Goal: Information Seeking & Learning: Check status

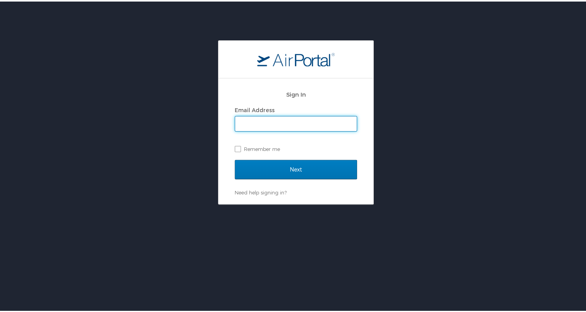
click at [242, 124] on input "Email Address" at bounding box center [296, 122] width 122 height 15
type input "jmiklos@hagerty.com"
click at [235, 149] on label "Remember me" at bounding box center [296, 147] width 122 height 12
click at [235, 149] on input "Remember me" at bounding box center [237, 146] width 5 height 5
checkbox input "true"
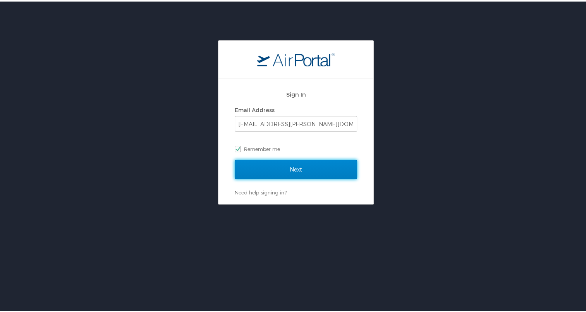
click at [267, 173] on input "Next" at bounding box center [296, 167] width 122 height 19
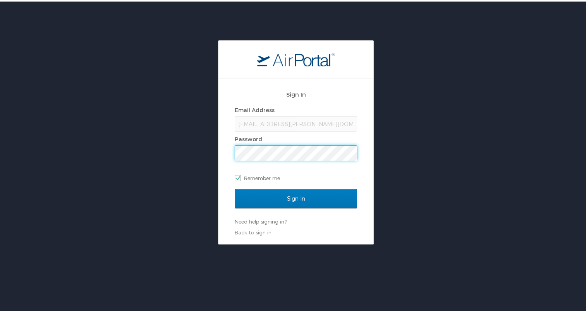
click at [235, 187] on input "Sign In" at bounding box center [296, 196] width 122 height 19
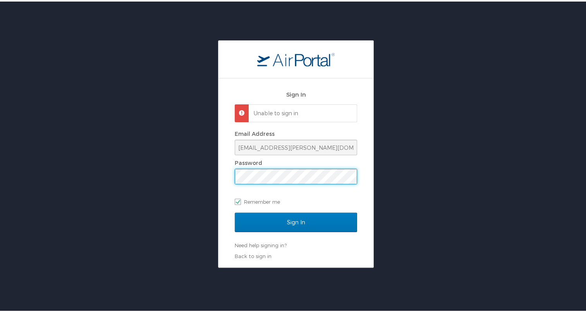
click at [235, 211] on input "Sign In" at bounding box center [296, 220] width 122 height 19
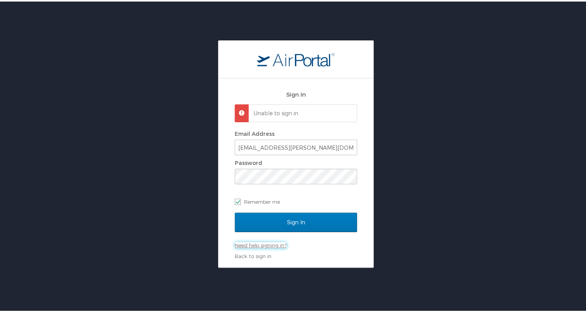
click at [268, 243] on link "Need help signing in?" at bounding box center [261, 243] width 52 height 6
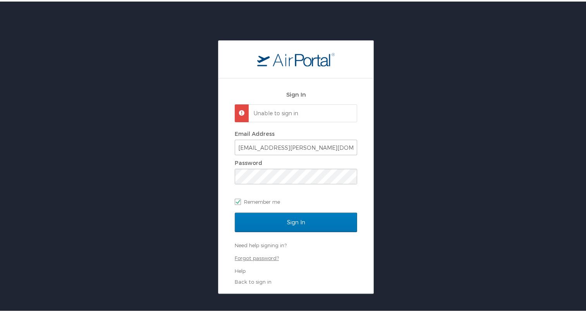
click at [264, 256] on link "Forgot password?" at bounding box center [257, 256] width 44 height 6
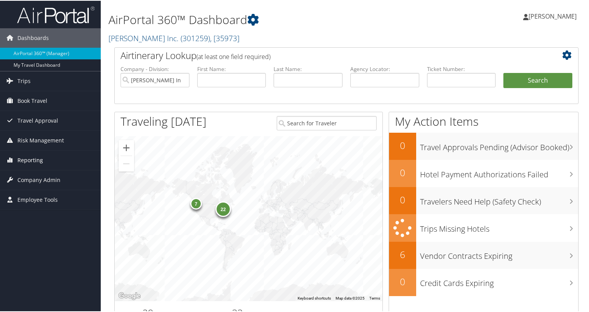
click at [39, 157] on span "Reporting" at bounding box center [30, 159] width 26 height 19
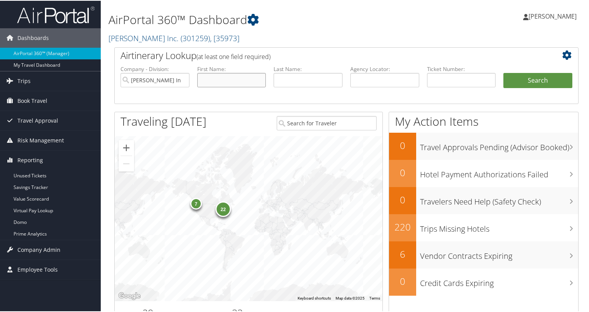
click at [216, 78] on input "text" at bounding box center [231, 79] width 69 height 14
type input "soon"
click at [297, 83] on input "text" at bounding box center [308, 79] width 69 height 14
type input "Hagerty"
click at [548, 74] on button "Search" at bounding box center [538, 80] width 69 height 16
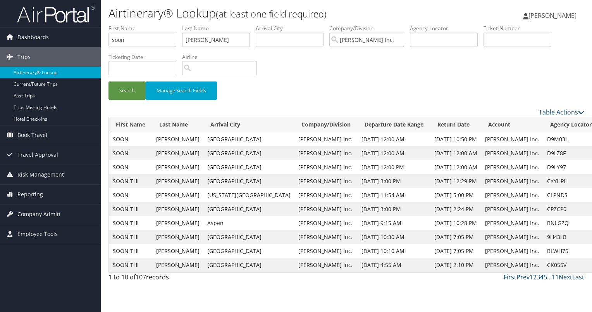
click at [567, 113] on link "Table Actions" at bounding box center [561, 112] width 45 height 9
click at [519, 122] on link "Download Report" at bounding box center [530, 123] width 102 height 13
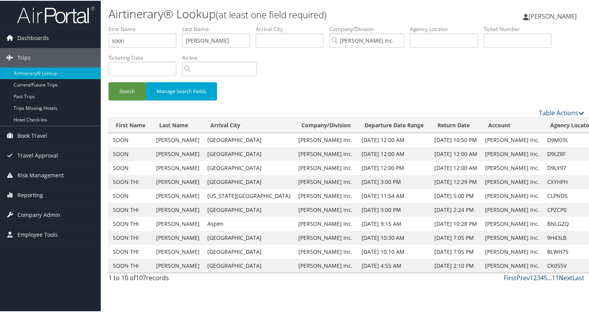
click at [564, 275] on link "Next" at bounding box center [566, 276] width 14 height 9
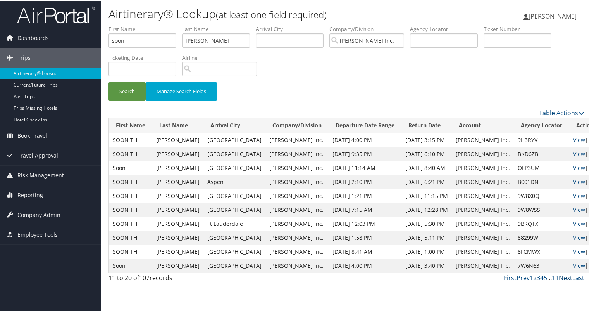
click at [564, 275] on link "Next" at bounding box center [566, 276] width 14 height 9
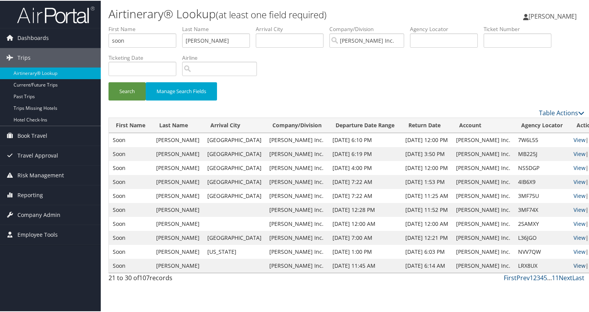
click at [574, 264] on link "View" at bounding box center [580, 264] width 12 height 7
click at [574, 252] on link "View" at bounding box center [580, 250] width 12 height 7
click at [574, 234] on link "View" at bounding box center [580, 236] width 12 height 7
click at [574, 223] on link "View" at bounding box center [580, 222] width 12 height 7
click at [574, 208] on link "View" at bounding box center [580, 208] width 12 height 7
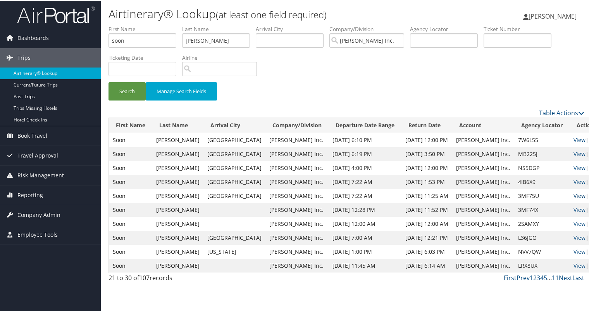
click at [574, 194] on link "View" at bounding box center [580, 194] width 12 height 7
click at [574, 179] on link "View" at bounding box center [580, 180] width 12 height 7
click at [574, 170] on link "View" at bounding box center [580, 166] width 12 height 7
click at [574, 220] on link "View" at bounding box center [580, 222] width 12 height 7
click at [574, 153] on link "View" at bounding box center [580, 152] width 12 height 7
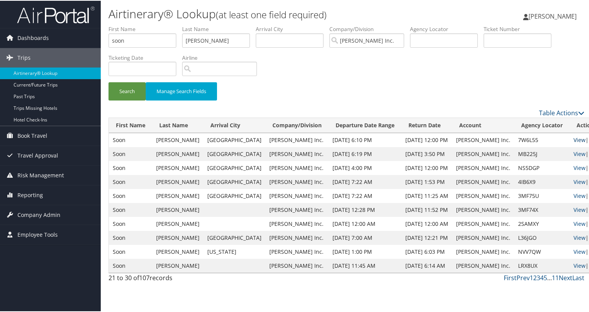
click at [574, 140] on link "View" at bounding box center [580, 138] width 12 height 7
click at [574, 138] on link "View" at bounding box center [580, 138] width 12 height 7
click at [517, 274] on link "Prev" at bounding box center [523, 276] width 13 height 9
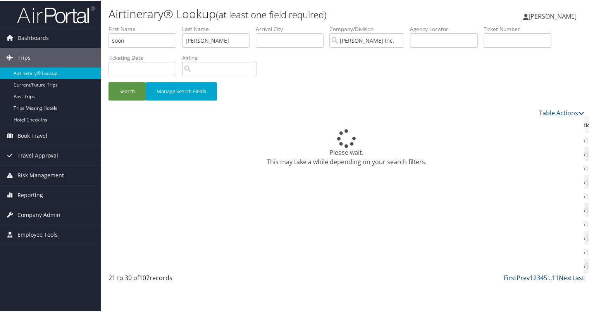
scroll to position [9, 0]
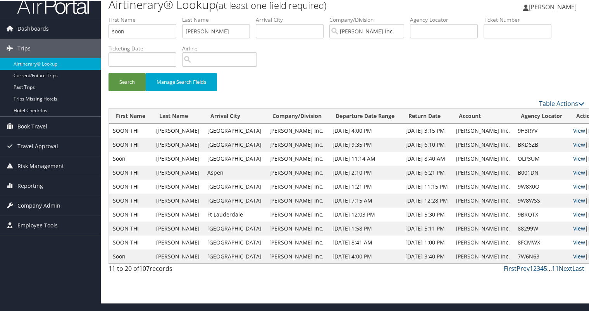
click at [573, 256] on link "View" at bounding box center [579, 255] width 12 height 7
click at [573, 241] on link "View" at bounding box center [579, 241] width 12 height 7
click at [573, 227] on link "View" at bounding box center [579, 227] width 12 height 7
click at [573, 215] on link "View" at bounding box center [579, 213] width 12 height 7
click at [573, 199] on link "View" at bounding box center [579, 199] width 12 height 7
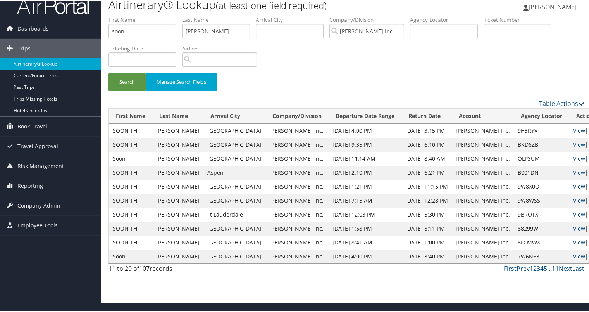
click at [573, 183] on link "View" at bounding box center [579, 185] width 12 height 7
click at [573, 172] on link "View" at bounding box center [579, 171] width 12 height 7
click at [573, 158] on link "View" at bounding box center [579, 157] width 12 height 7
click at [573, 144] on link "View" at bounding box center [579, 143] width 12 height 7
click at [573, 128] on link "View" at bounding box center [579, 129] width 12 height 7
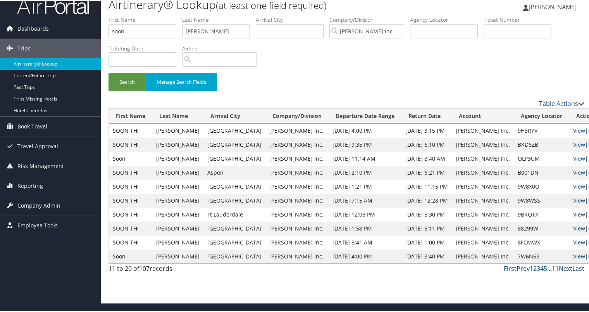
click at [520, 265] on link "Prev" at bounding box center [523, 267] width 13 height 9
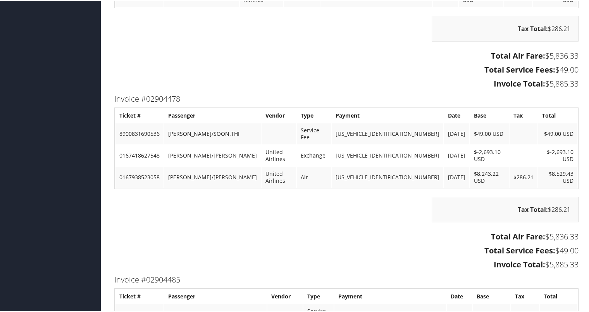
scroll to position [428, 0]
drag, startPoint x: 576, startPoint y: 220, endPoint x: 542, endPoint y: 217, distance: 33.4
click at [542, 229] on div "Total Air Fare: $5,836.33 Total Service Fees: $49.00 Invoice Total: $5,885.33" at bounding box center [347, 250] width 476 height 43
copy h3 "$5,885.33"
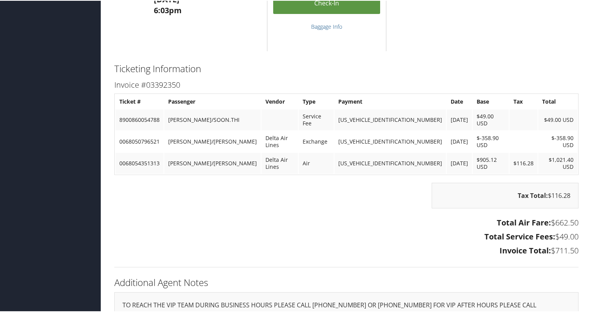
scroll to position [1021, 0]
drag, startPoint x: 575, startPoint y: 227, endPoint x: 547, endPoint y: 226, distance: 28.3
click at [547, 244] on h3 "Invoice Total: $711.50" at bounding box center [346, 249] width 464 height 11
copy h3 "$711.50"
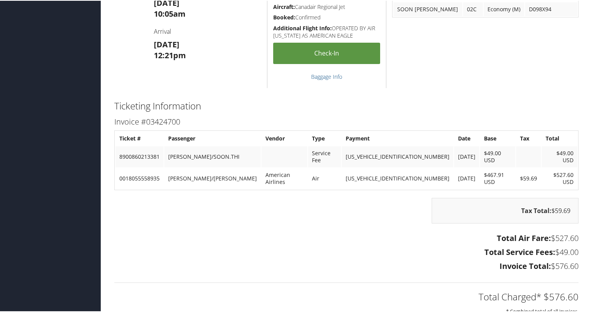
scroll to position [510, 0]
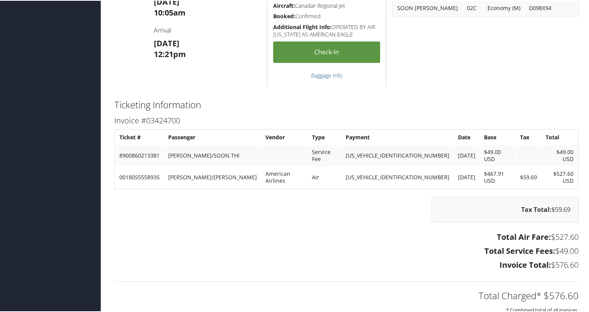
drag, startPoint x: 578, startPoint y: 248, endPoint x: 547, endPoint y: 248, distance: 30.2
click at [547, 248] on div "Total Air Fare: $527.60 Total Service Fees: $49.00 Invoice Total: $576.60" at bounding box center [347, 250] width 476 height 43
copy h3 "$576.60"
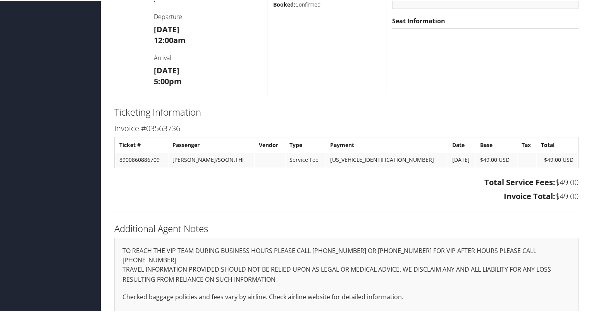
scroll to position [415, 0]
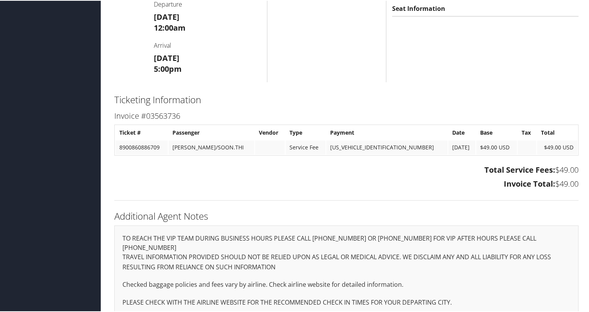
drag, startPoint x: 578, startPoint y: 181, endPoint x: 552, endPoint y: 181, distance: 25.6
click at [552, 181] on div "Total Service Fees: $49.00 Invoice Total: $49.00" at bounding box center [347, 176] width 476 height 29
copy h3 "$49.00"
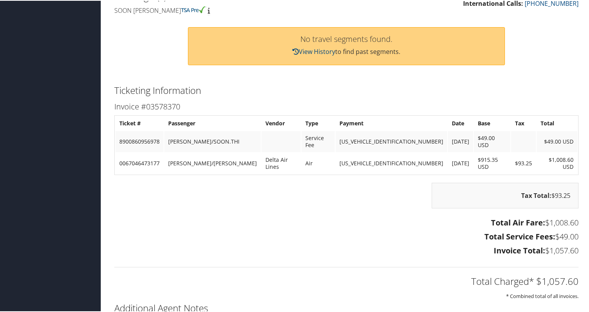
scroll to position [217, 0]
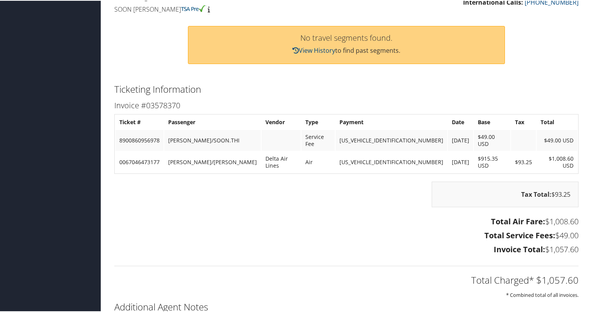
drag, startPoint x: 578, startPoint y: 235, endPoint x: 542, endPoint y: 232, distance: 35.4
click at [542, 232] on div "Total Air Fare: $1,008.60 Total Service Fees: $49.00 Invoice Total: $1,057.60" at bounding box center [347, 235] width 476 height 43
copy h3 "$1,057.60"
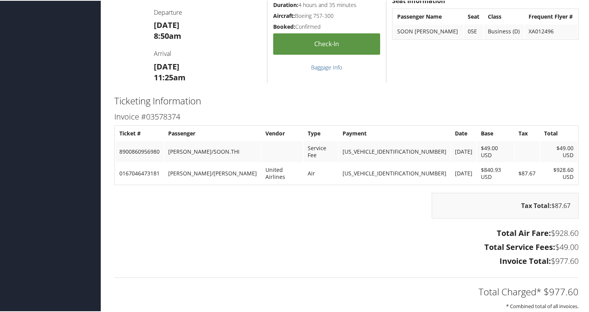
scroll to position [469, 0]
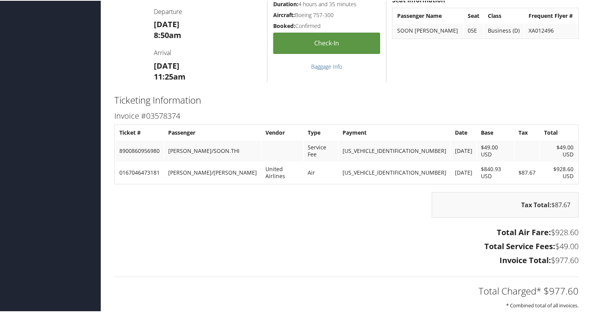
drag, startPoint x: 581, startPoint y: 242, endPoint x: 548, endPoint y: 246, distance: 33.2
click at [548, 246] on div "Total Air Fare: $928.60 Total Service Fees: $49.00 Invoice Total: $977.60" at bounding box center [347, 245] width 476 height 43
copy h3 "$977.60"
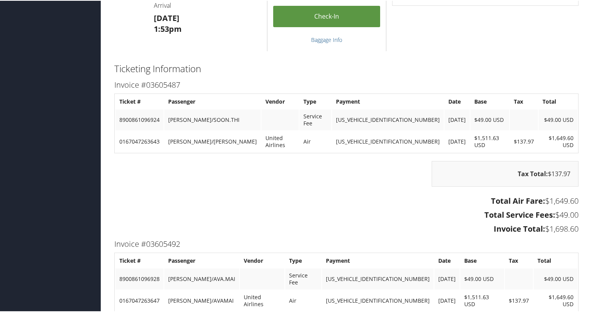
scroll to position [529, 0]
drag, startPoint x: 575, startPoint y: 211, endPoint x: 543, endPoint y: 214, distance: 32.6
click at [543, 222] on h3 "Invoice Total: $1,698.60" at bounding box center [346, 227] width 464 height 11
copy h3 "$1,698.60"
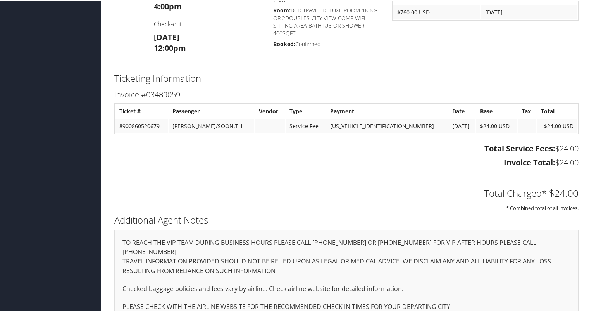
scroll to position [321, 0]
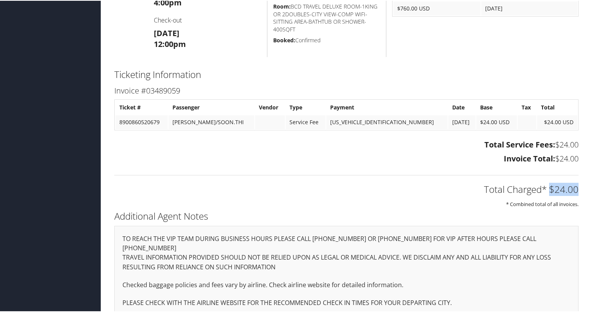
drag, startPoint x: 575, startPoint y: 187, endPoint x: 549, endPoint y: 187, distance: 26.4
click at [549, 187] on h2 "Total Charged* $24.00" at bounding box center [346, 188] width 464 height 13
drag, startPoint x: 549, startPoint y: 187, endPoint x: 495, endPoint y: 164, distance: 59.2
click at [495, 164] on div "Total Service Fees: $24.00 Invoice Total: $24.00" at bounding box center [347, 151] width 476 height 29
drag, startPoint x: 577, startPoint y: 157, endPoint x: 554, endPoint y: 155, distance: 23.7
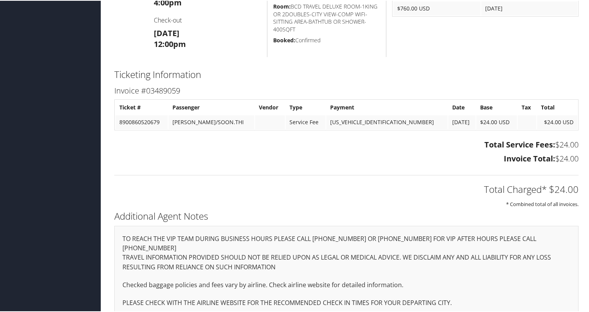
click at [554, 155] on div "Total Service Fees: $24.00 Invoice Total: $24.00" at bounding box center [347, 151] width 476 height 29
copy h3 "$24.00"
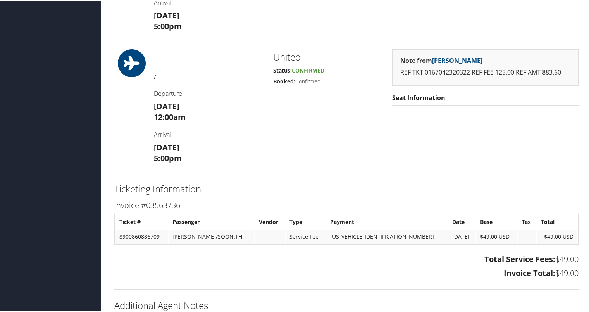
scroll to position [344, 0]
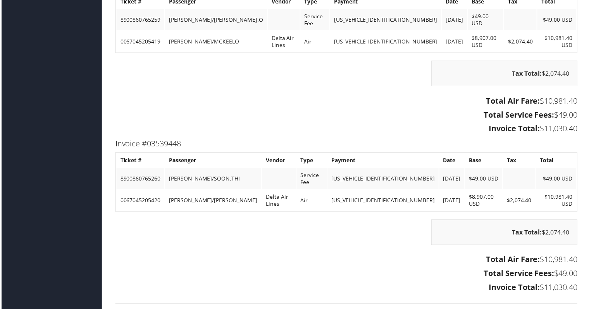
scroll to position [895, 0]
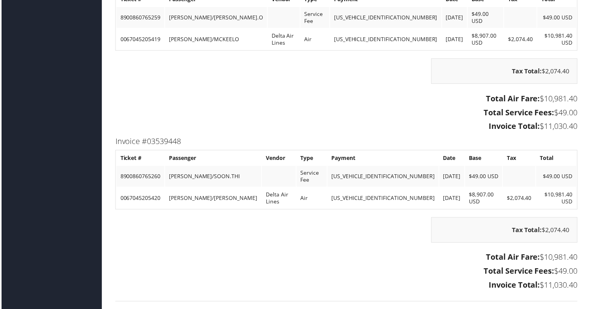
drag, startPoint x: 577, startPoint y: 259, endPoint x: 537, endPoint y: 258, distance: 39.5
click at [537, 258] on div "Total Air Fare: $10,981.40 Total Service Fees: $49.00 Invoice Total: $11,030.40" at bounding box center [347, 272] width 476 height 43
copy h3 "$11,030.40"
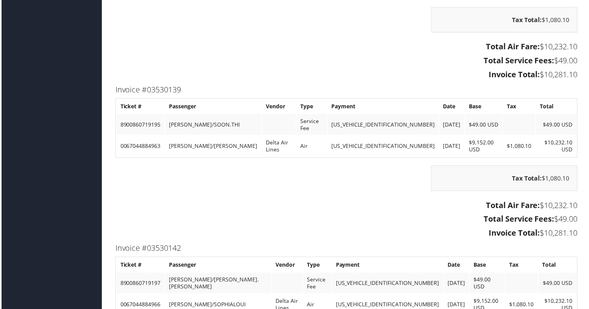
scroll to position [1219, 0]
drag, startPoint x: 576, startPoint y: 205, endPoint x: 537, endPoint y: 208, distance: 38.5
click at [537, 208] on div "Total Air Fare: $10,232.10 Total Service Fees: $49.00 Invoice Total: $10,281.10" at bounding box center [347, 220] width 476 height 43
copy h3 "$10,281.10"
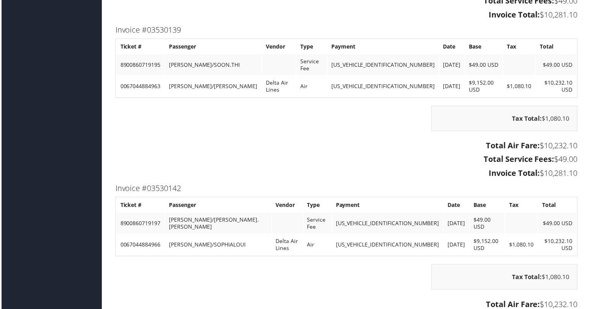
scroll to position [1279, 0]
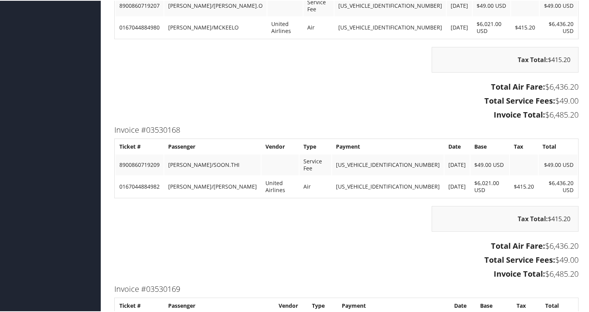
scroll to position [812, 0]
drag, startPoint x: 575, startPoint y: 242, endPoint x: 543, endPoint y: 242, distance: 32.6
click at [543, 267] on h3 "Invoice Total: $6,485.20" at bounding box center [346, 272] width 464 height 11
copy h3 "$6,485.20"
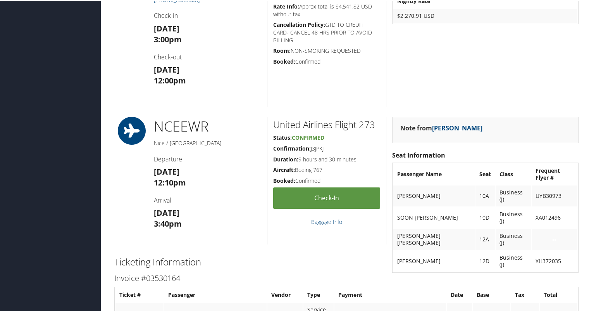
scroll to position [513, 0]
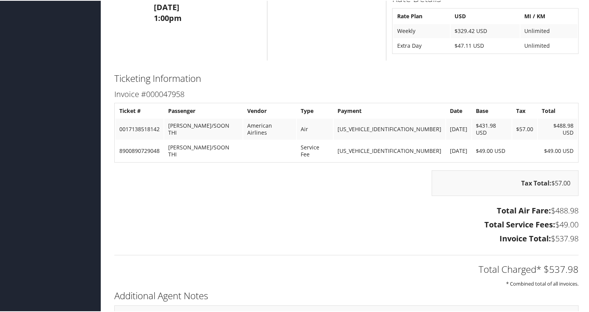
scroll to position [688, 0]
drag, startPoint x: 579, startPoint y: 223, endPoint x: 547, endPoint y: 221, distance: 31.9
click at [547, 221] on div "Total Air Fare: $488.98 Total Service Fees: $49.00 Invoice Total: $537.98" at bounding box center [347, 224] width 476 height 43
copy h3 "$537.98"
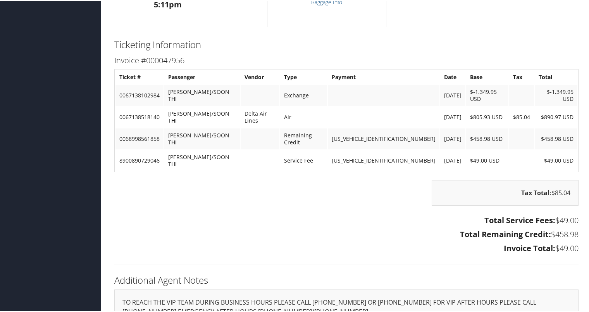
scroll to position [533, 0]
drag, startPoint x: 577, startPoint y: 218, endPoint x: 550, endPoint y: 217, distance: 26.4
click at [550, 217] on div "Total Service Fees: $49.00 Total Remaining Credit: $458.98 Invoice Total: $49.00" at bounding box center [347, 233] width 476 height 43
copy h3 "$49.00"
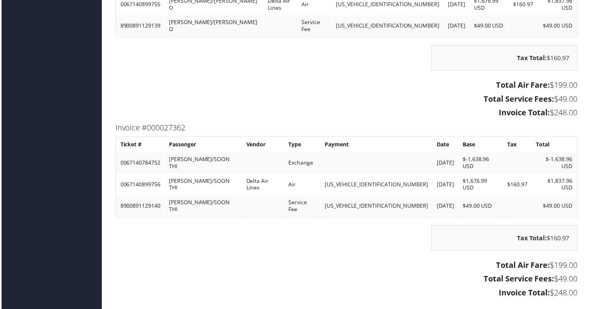
scroll to position [917, 0]
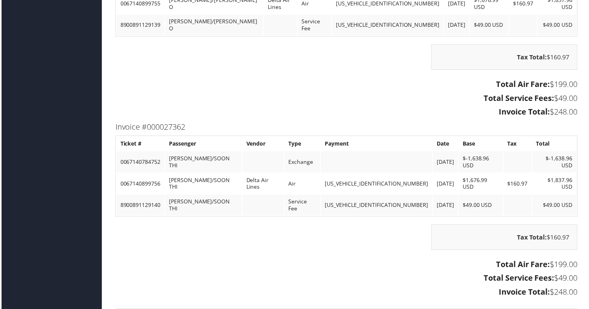
drag, startPoint x: 579, startPoint y: 247, endPoint x: 547, endPoint y: 247, distance: 31.4
click at [547, 259] on div "Total Air Fare: $199.00 Total Service Fees: $49.00 Invoice Total: $248.00" at bounding box center [347, 280] width 476 height 43
copy h3 "$248.00"
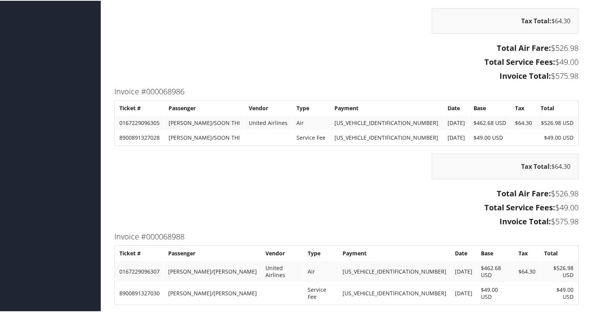
scroll to position [837, 0]
drag, startPoint x: 578, startPoint y: 206, endPoint x: 547, endPoint y: 201, distance: 31.4
click at [547, 201] on div "Total Air Fare: $526.98 Total Service Fees: $49.00 Invoice Total: $575.98" at bounding box center [347, 207] width 476 height 43
copy h3 "$575.98"
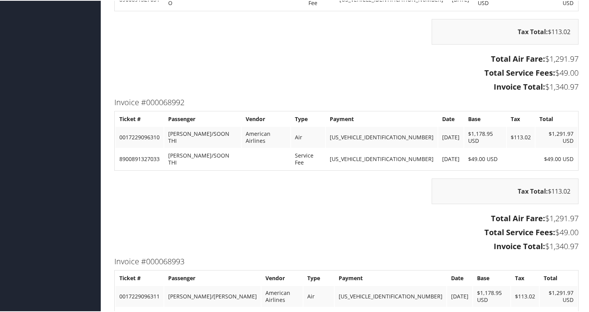
scroll to position [676, 0]
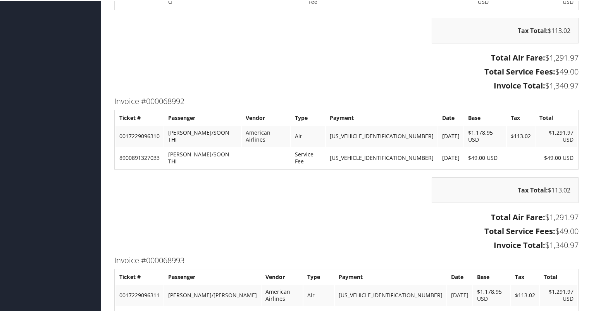
drag, startPoint x: 576, startPoint y: 214, endPoint x: 542, endPoint y: 215, distance: 34.5
click at [542, 215] on div "Total Air Fare: $1,291.97 Total Service Fees: $49.00 Invoice Total: $1,340.97" at bounding box center [347, 231] width 476 height 43
copy h3 "$1,340.97"
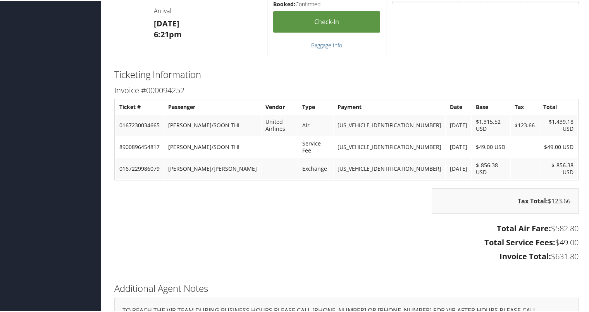
scroll to position [504, 0]
drag, startPoint x: 578, startPoint y: 231, endPoint x: 549, endPoint y: 234, distance: 29.6
click at [549, 234] on div "Total Air Fare: $582.80 Total Service Fees: $49.00 Invoice Total: $631.80" at bounding box center [347, 241] width 476 height 43
copy h3 "$631.80"
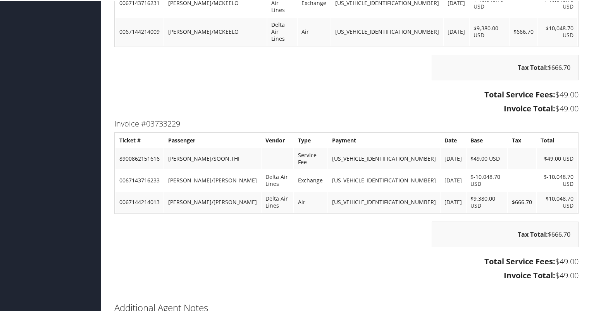
scroll to position [1279, 0]
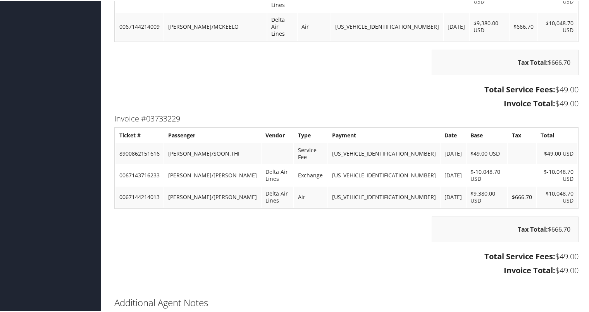
drag, startPoint x: 577, startPoint y: 209, endPoint x: 553, endPoint y: 210, distance: 23.7
click at [553, 249] on div "Total Service Fees: $49.00 Invoice Total: $49.00" at bounding box center [347, 263] width 476 height 29
copy h3 "$49.00"
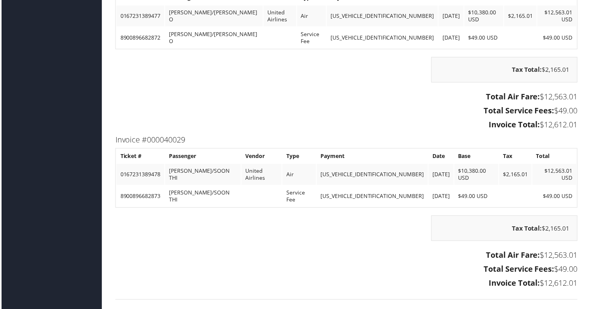
scroll to position [709, 0]
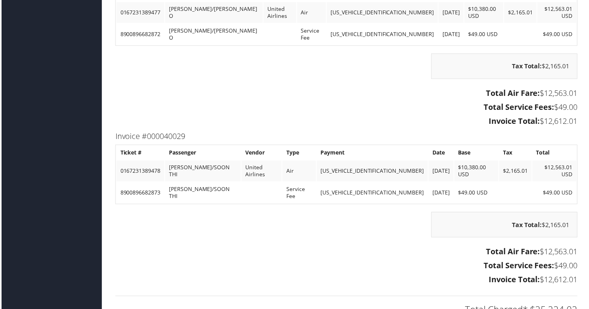
drag, startPoint x: 579, startPoint y: 249, endPoint x: 537, endPoint y: 247, distance: 41.9
click at [537, 247] on div "Total Air Fare: $12,563.01 Total Service Fees: $49.00 Invoice Total: $12,612.01" at bounding box center [347, 267] width 476 height 43
copy h3 "$12,612.01"
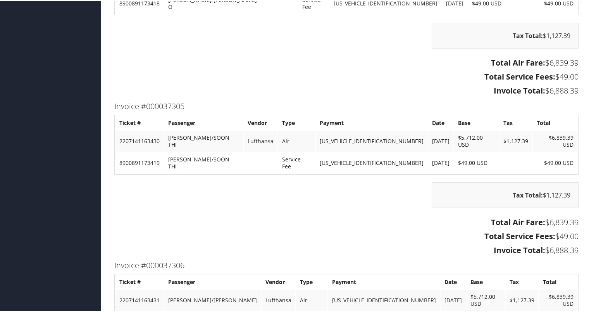
scroll to position [653, 0]
drag, startPoint x: 577, startPoint y: 216, endPoint x: 542, endPoint y: 219, distance: 35.0
click at [542, 219] on div "Total Air Fare: $6,839.39 Total Service Fees: $49.00 Invoice Total: $6,888.39" at bounding box center [347, 236] width 476 height 43
copy h3 "$6,888.39"
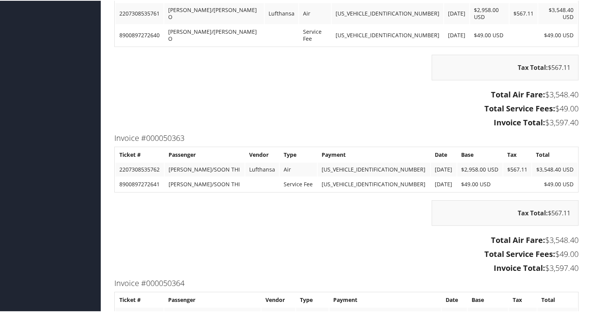
scroll to position [665, 0]
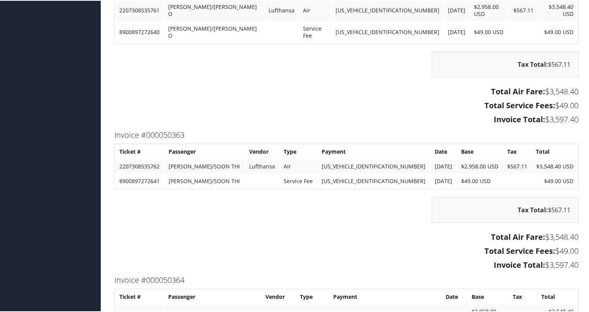
drag, startPoint x: 577, startPoint y: 248, endPoint x: 541, endPoint y: 248, distance: 36.1
click at [541, 248] on div "Total Air Fare: $3,548.40 Total Service Fees: $49.00 Invoice Total: $3,597.40" at bounding box center [347, 250] width 476 height 43
copy h3 "$3,597.40"
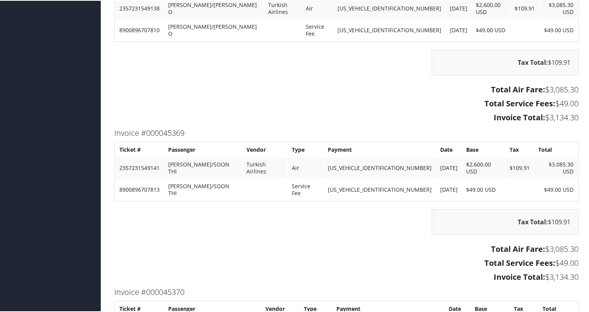
scroll to position [626, 0]
drag, startPoint x: 576, startPoint y: 245, endPoint x: 541, endPoint y: 248, distance: 35.4
click at [541, 248] on div "Total Air Fare: $3,085.30 Total Service Fees: $49.00 Invoice Total: $3,134.30" at bounding box center [347, 262] width 476 height 43
copy h3 "$3,134.30"
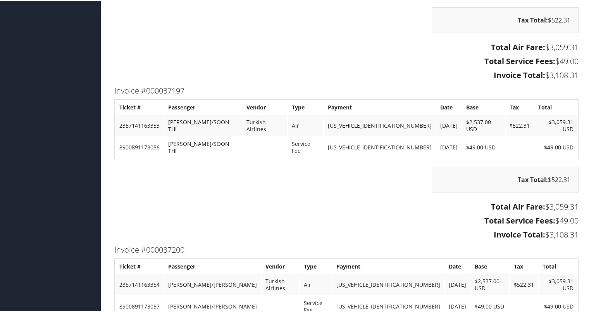
scroll to position [710, 0]
drag, startPoint x: 577, startPoint y: 203, endPoint x: 542, endPoint y: 202, distance: 34.9
click at [542, 202] on div "Total Air Fare: $3,059.31 Total Service Fees: $49.00 Invoice Total: $3,108.31" at bounding box center [347, 219] width 476 height 43
copy h3 "$3,108.31"
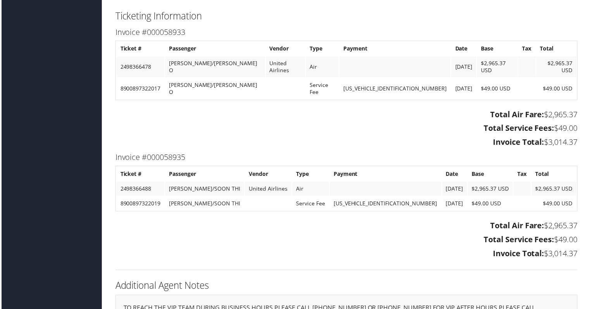
scroll to position [1224, 0]
drag, startPoint x: 578, startPoint y: 239, endPoint x: 541, endPoint y: 241, distance: 36.5
click at [541, 241] on div "Total Air Fare: $2,965.37 Total Service Fees: $49.00 Invoice Total: $3,014.37" at bounding box center [347, 240] width 476 height 43
copy h3 "$3,014.37"
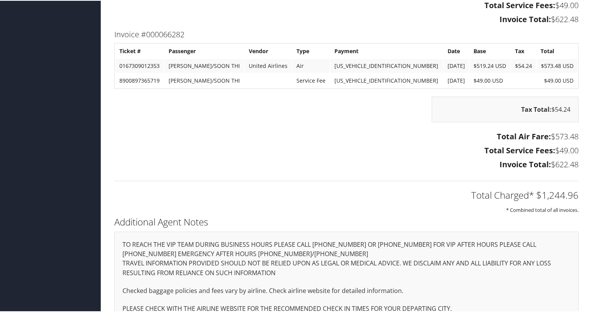
scroll to position [710, 0]
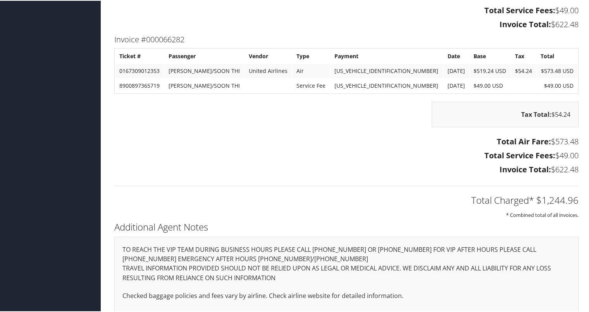
drag, startPoint x: 580, startPoint y: 152, endPoint x: 547, endPoint y: 156, distance: 33.2
click at [547, 156] on div "Total Air Fare: $573.48 Total Service Fees: $49.00 Invoice Total: $622.48" at bounding box center [347, 155] width 476 height 43
copy h3 "$622.48"
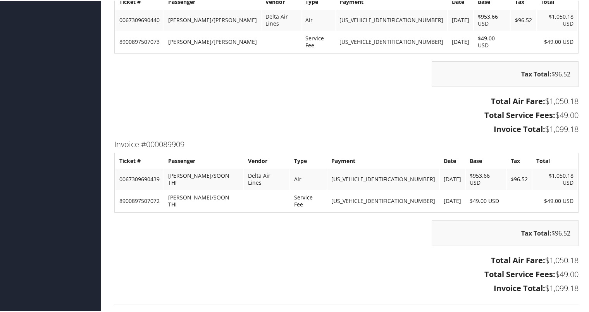
scroll to position [1118, 0]
drag, startPoint x: 578, startPoint y: 242, endPoint x: 540, endPoint y: 244, distance: 37.6
click at [540, 253] on div "Total Air Fare: $1,050.18 Total Service Fees: $49.00 Invoice Total: $1,099.18" at bounding box center [347, 274] width 476 height 43
copy h3 "$1,099.18"
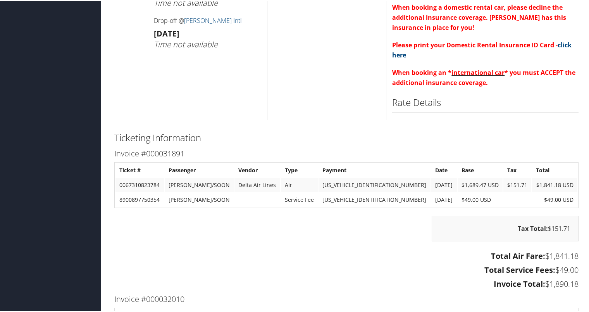
scroll to position [674, 0]
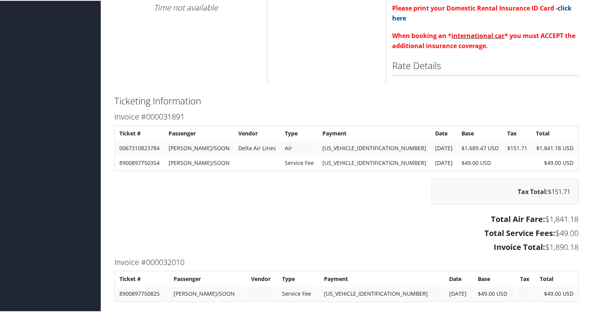
drag, startPoint x: 575, startPoint y: 246, endPoint x: 541, endPoint y: 245, distance: 34.5
click at [541, 245] on h3 "Invoice Total: $1,890.18" at bounding box center [346, 246] width 464 height 11
copy h3 "$1,890.18"
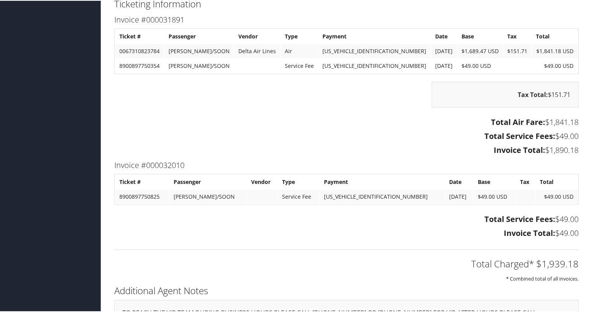
scroll to position [771, 0]
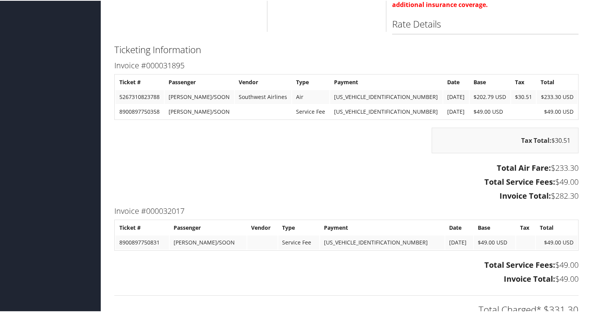
scroll to position [739, 0]
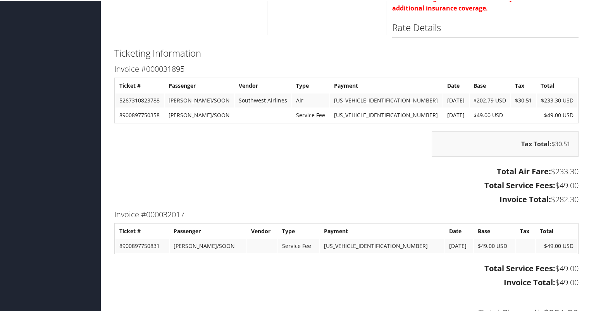
drag, startPoint x: 576, startPoint y: 199, endPoint x: 557, endPoint y: 198, distance: 19.0
click at [557, 198] on div "Total Air Fare: $233.30 Total Service Fees: $49.00 Invoice Total: $282.30" at bounding box center [347, 185] width 476 height 43
click at [556, 198] on h3 "Invoice Total: $282.30" at bounding box center [346, 198] width 464 height 11
drag, startPoint x: 575, startPoint y: 197, endPoint x: 546, endPoint y: 197, distance: 29.1
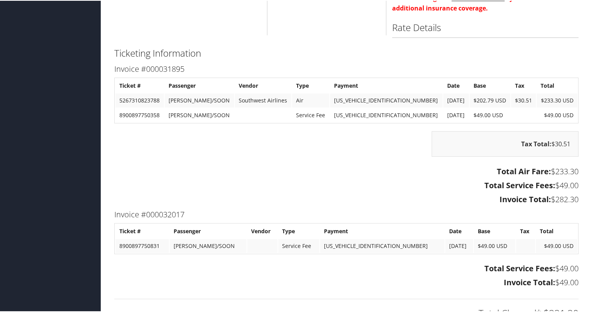
click at [546, 197] on h3 "Invoice Total: $282.30" at bounding box center [346, 198] width 464 height 11
copy h3 "$282.30"
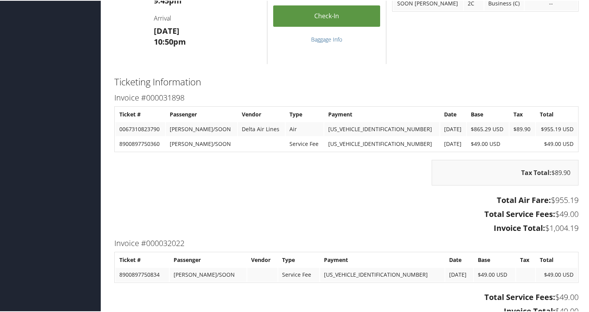
scroll to position [674, 0]
drag, startPoint x: 578, startPoint y: 225, endPoint x: 542, endPoint y: 228, distance: 36.6
click at [542, 228] on div "Total Air Fare: $955.19 Total Service Fees: $49.00 Invoice Total: $1,004.19" at bounding box center [347, 213] width 476 height 43
copy h3 "$1,004.19"
